Goal: Task Accomplishment & Management: Complete application form

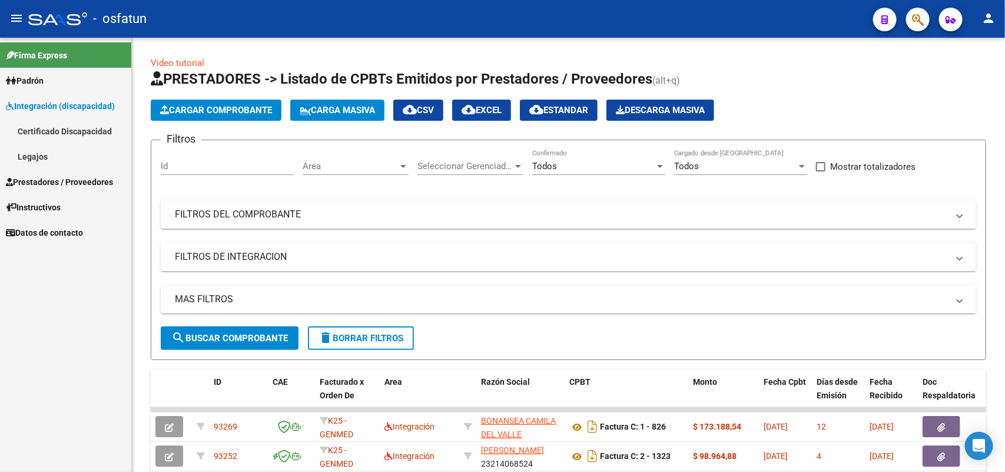
click at [37, 157] on link "Legajos" at bounding box center [65, 156] width 131 height 25
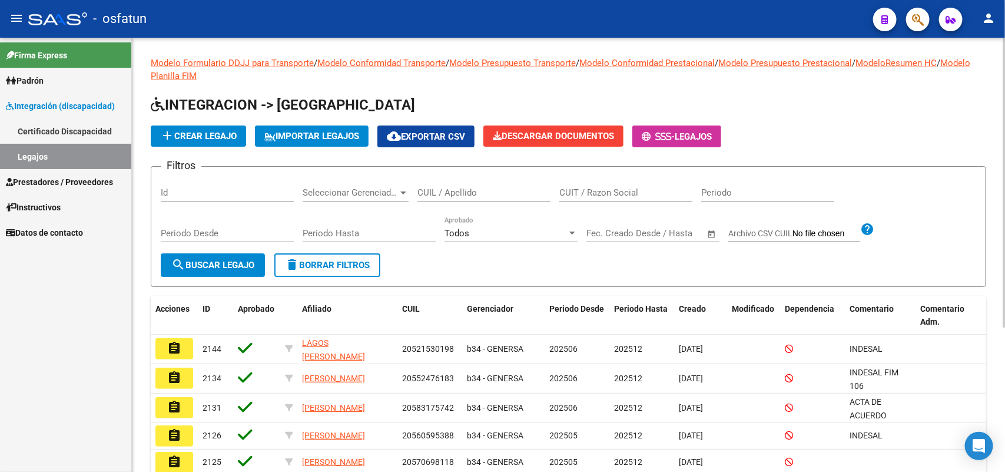
scroll to position [74, 0]
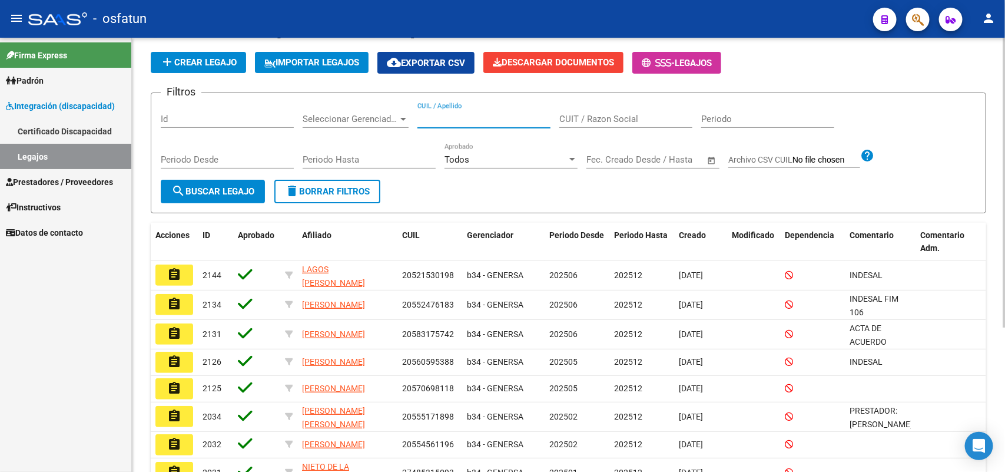
click at [468, 118] on input "CUIL / Apellido" at bounding box center [484, 119] width 133 height 11
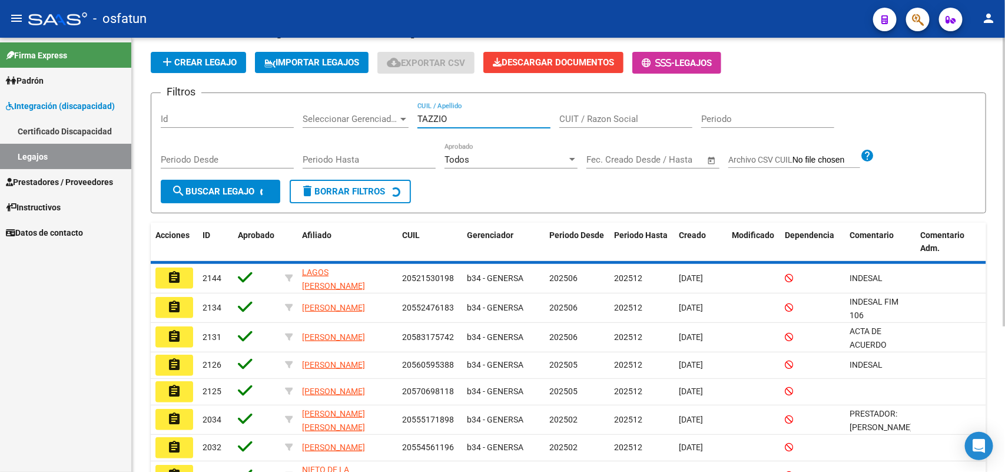
scroll to position [0, 0]
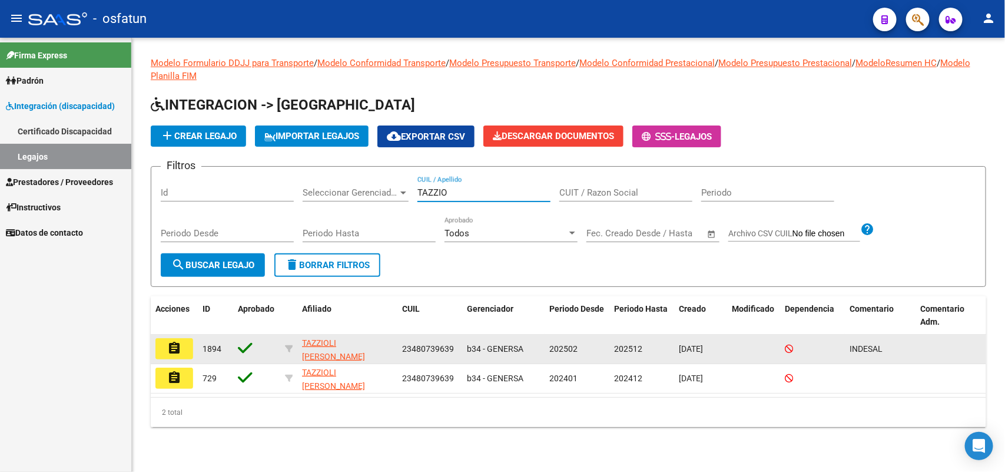
type input "TAZZIO"
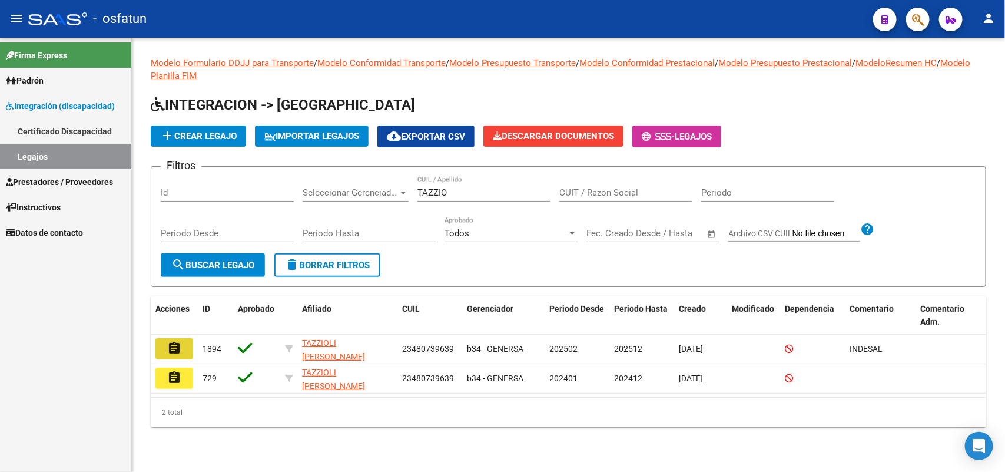
click at [169, 341] on mat-icon "assignment" at bounding box center [174, 348] width 14 height 14
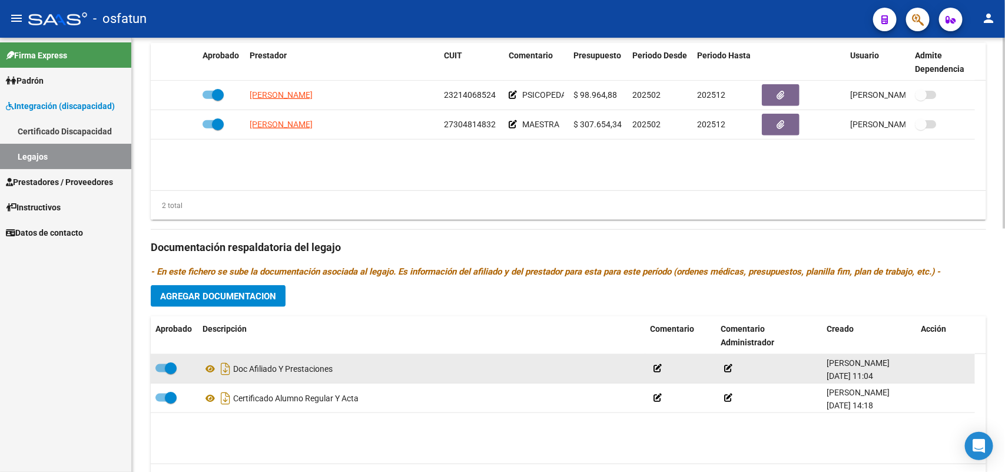
scroll to position [515, 0]
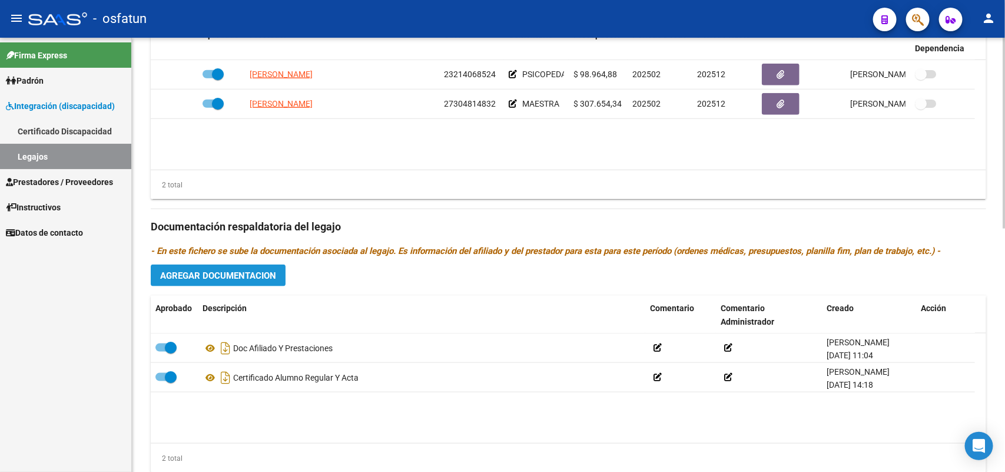
click at [218, 271] on span "Agregar Documentacion" at bounding box center [218, 275] width 116 height 11
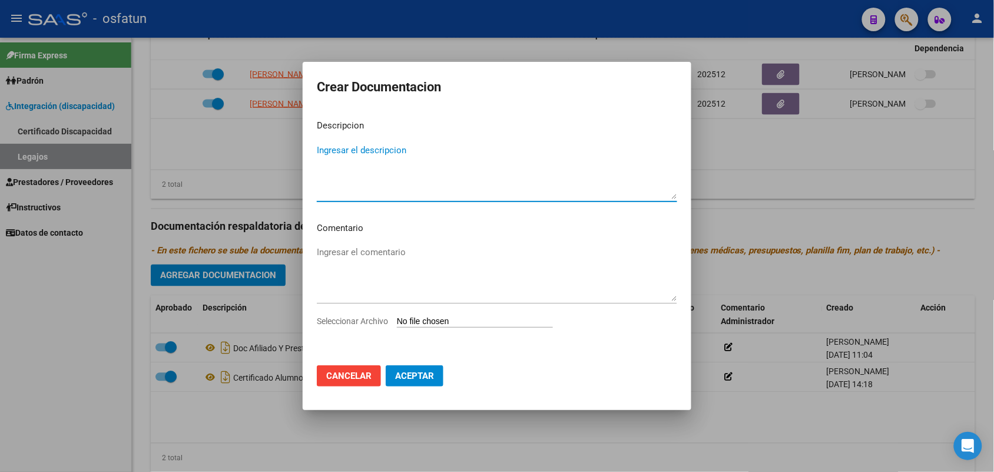
type textarea "i"
type textarea "INFORME SEMESTRAL MOD MAESTRA"
click at [459, 316] on input "Seleccionar Archivo" at bounding box center [475, 321] width 156 height 11
type input "C:\fakepath\informe [PERSON_NAME] [PERSON_NAME]-MODULO MAESTRO DE APOYO- [DATE]…"
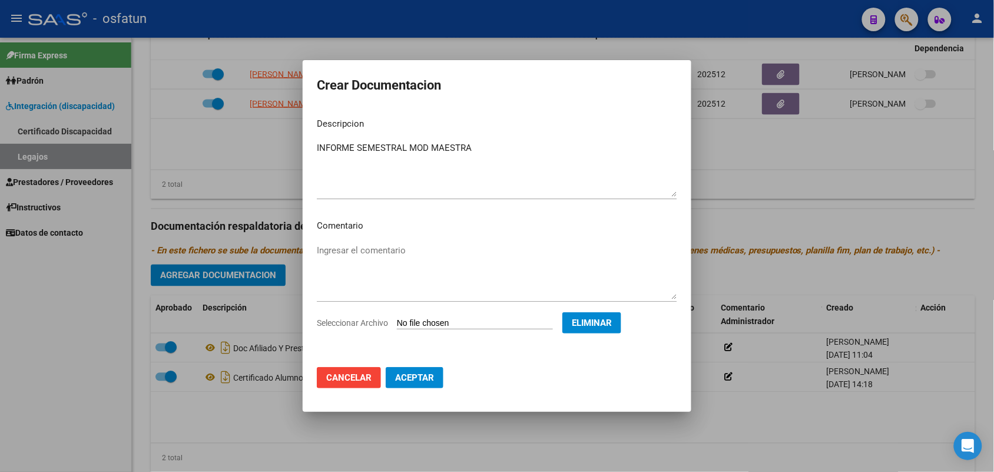
click at [412, 371] on button "Aceptar" at bounding box center [415, 377] width 58 height 21
checkbox input "false"
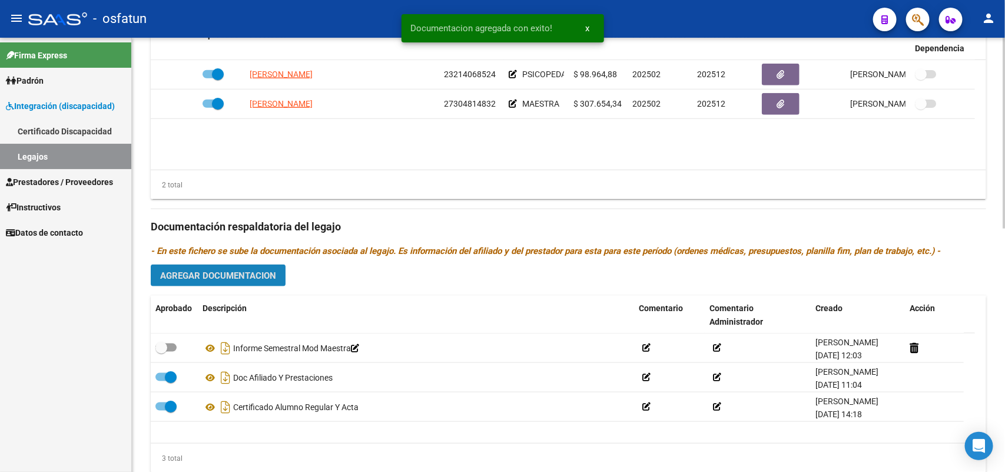
click at [234, 277] on span "Agregar Documentacion" at bounding box center [218, 275] width 116 height 11
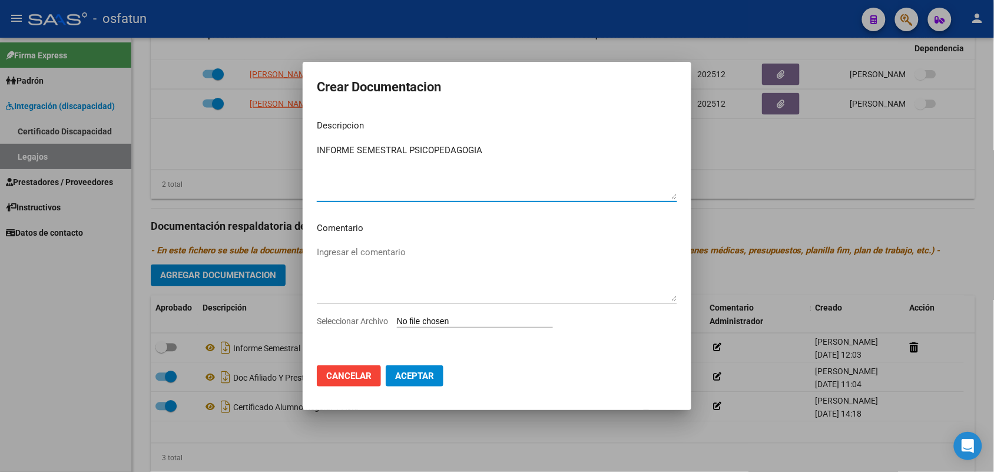
type textarea "INFORME SEMESTRAL PSICOPEDAGOGIA"
click at [446, 322] on input "Seleccionar Archivo" at bounding box center [475, 321] width 156 height 11
type input "C:\fakepath\informe semestral [PERSON_NAME].pdf"
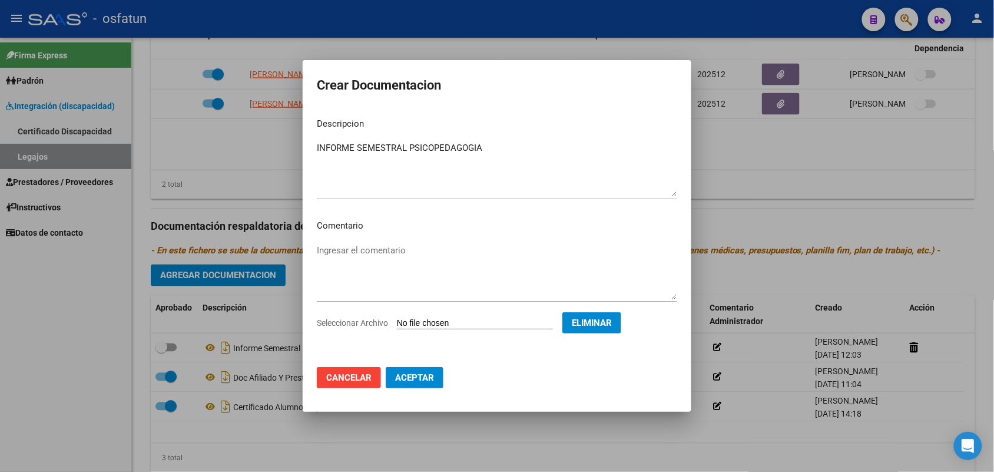
click at [420, 375] on span "Aceptar" at bounding box center [414, 377] width 39 height 11
checkbox input "false"
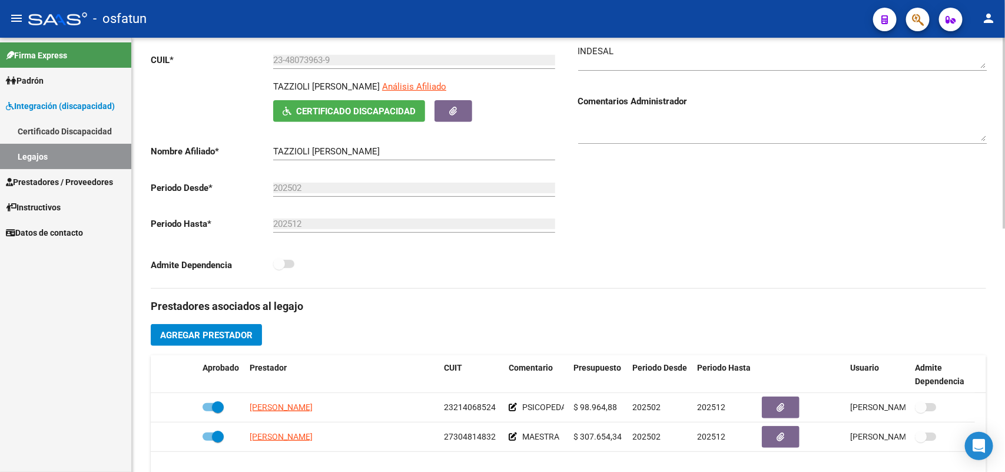
scroll to position [0, 0]
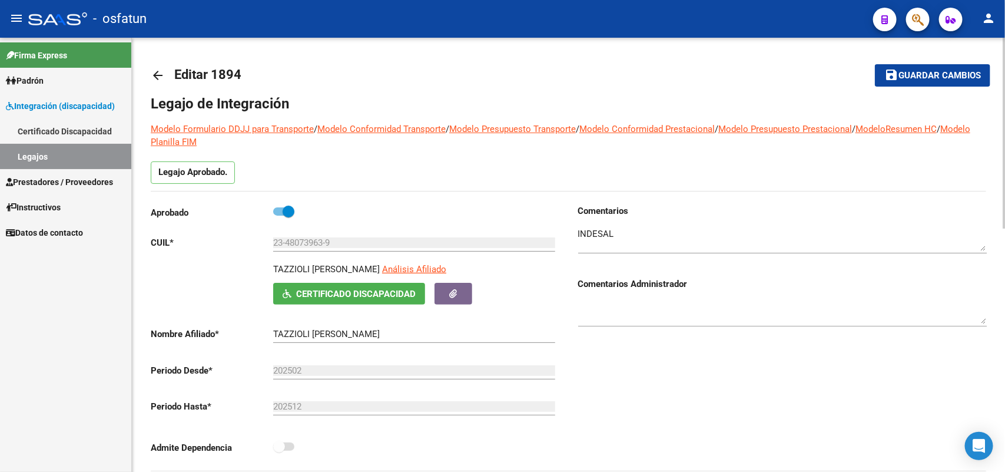
click at [959, 78] on span "Guardar cambios" at bounding box center [940, 76] width 82 height 11
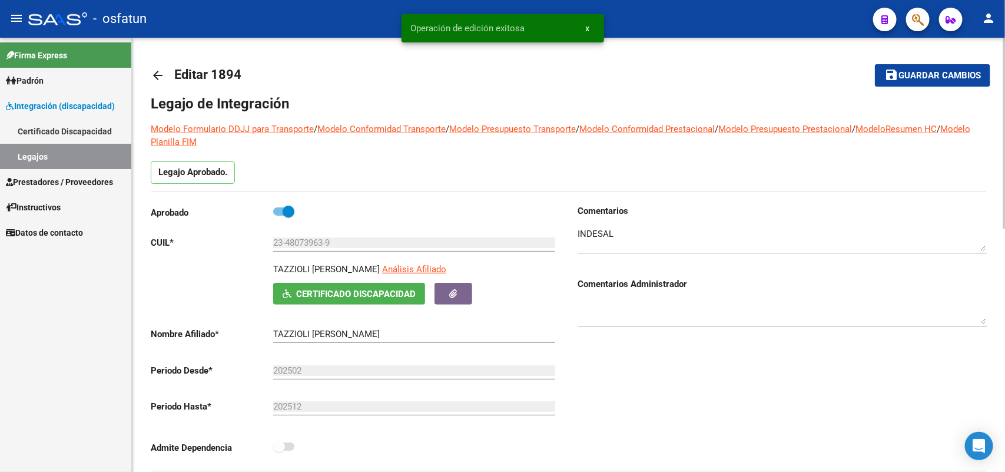
click at [154, 68] on mat-icon "arrow_back" at bounding box center [158, 75] width 14 height 14
